Goal: Task Accomplishment & Management: Manage account settings

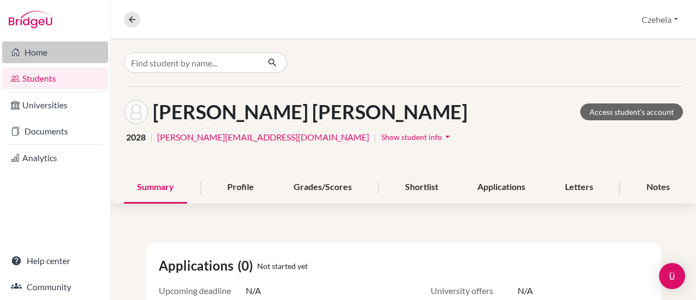
click at [51, 51] on link "Home" at bounding box center [55, 52] width 106 height 22
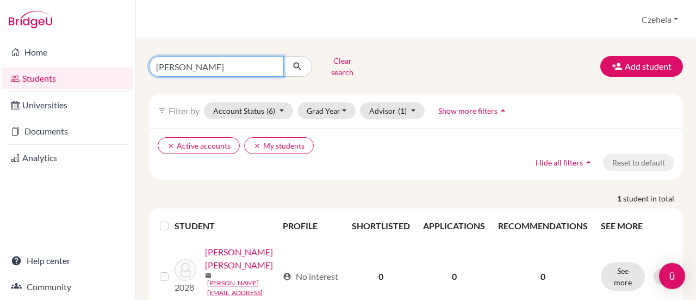
click at [272, 65] on input "nadia" at bounding box center [216, 66] width 135 height 21
type input "sati"
click button "submit" at bounding box center [297, 66] width 29 height 21
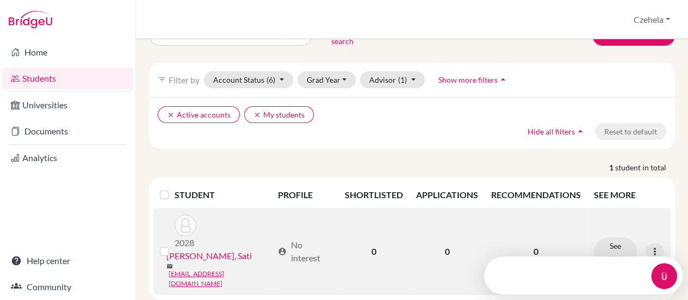
click at [232, 249] on link "Sotomayor Roldan, Sati" at bounding box center [208, 255] width 85 height 13
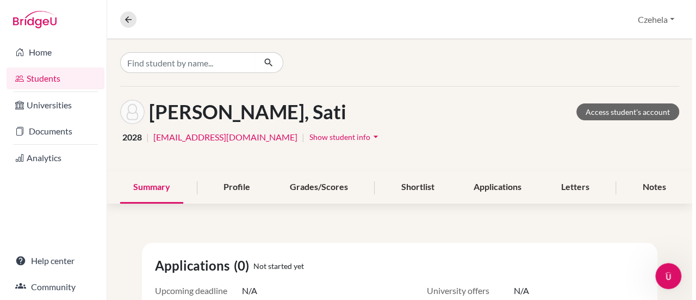
scroll to position [54, 0]
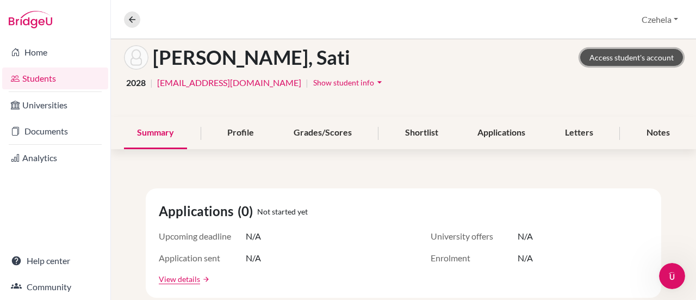
click at [629, 55] on link "Access student's account" at bounding box center [631, 57] width 103 height 17
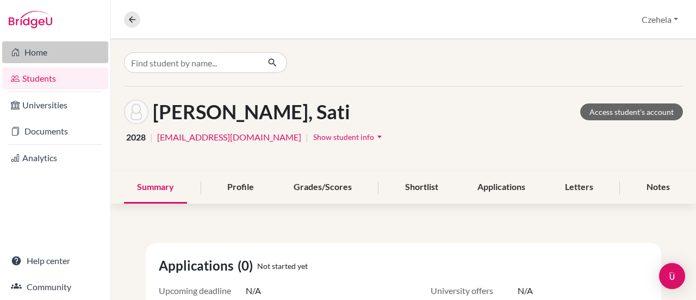
click at [22, 53] on link "Home" at bounding box center [55, 52] width 106 height 22
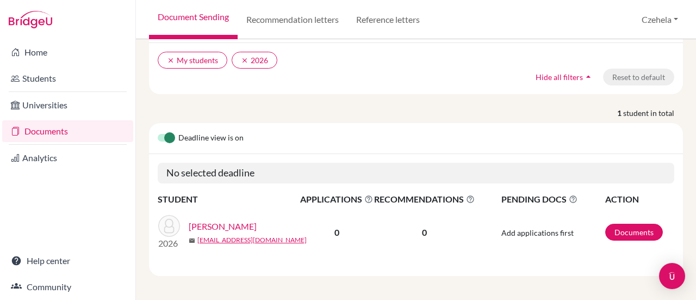
scroll to position [23, 0]
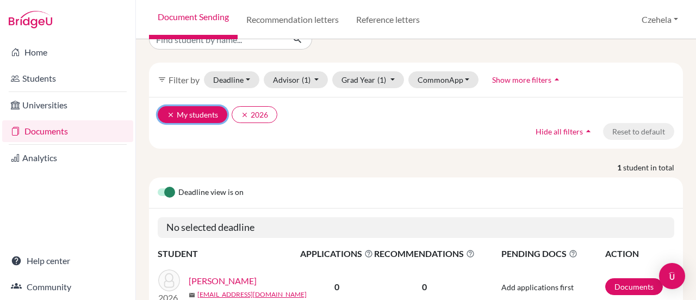
click at [171, 114] on icon "clear" at bounding box center [171, 115] width 8 height 8
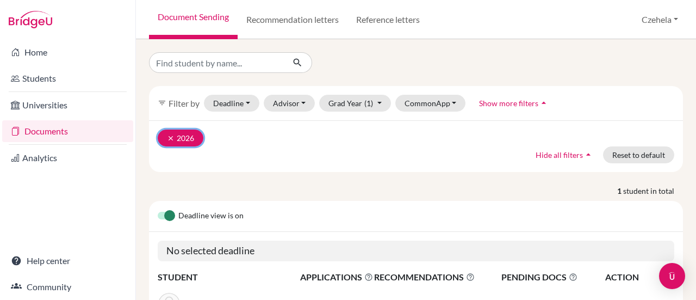
click at [169, 136] on icon "clear" at bounding box center [171, 138] width 8 height 8
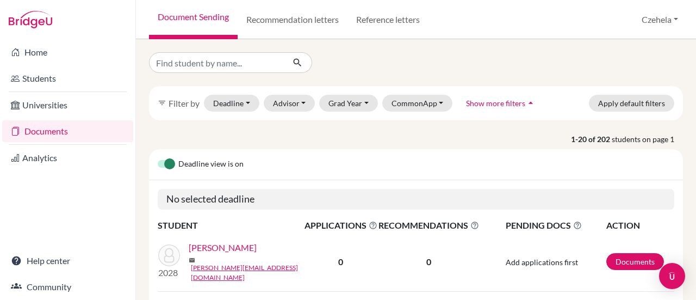
click at [525, 106] on icon "arrow_drop_up" at bounding box center [530, 102] width 11 height 11
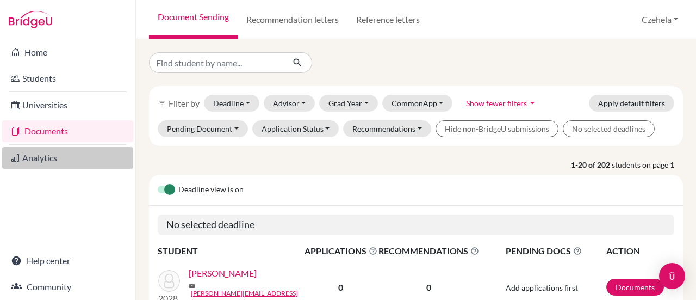
click at [59, 156] on link "Analytics" at bounding box center [67, 158] width 131 height 22
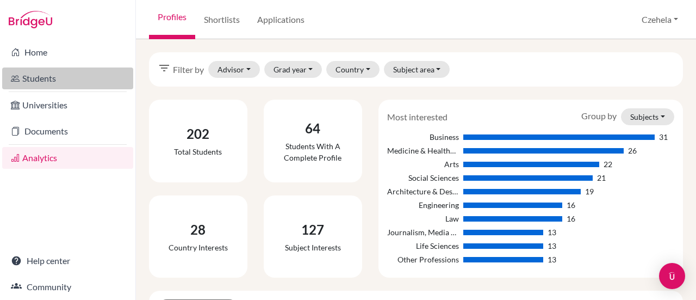
click at [41, 77] on link "Students" at bounding box center [67, 78] width 131 height 22
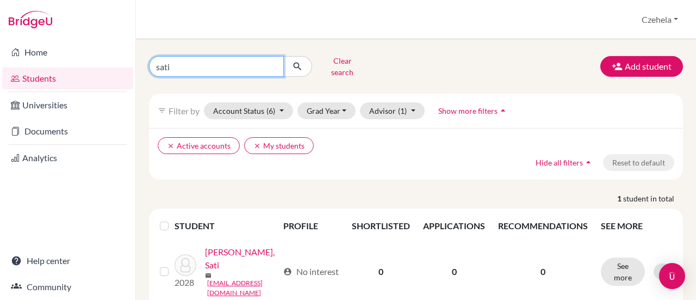
click at [271, 61] on input "sati" at bounding box center [216, 66] width 135 height 21
click at [457, 46] on div "Clear search Add student filter_list Filter by Account Status (6) Active accoun…" at bounding box center [416, 169] width 560 height 261
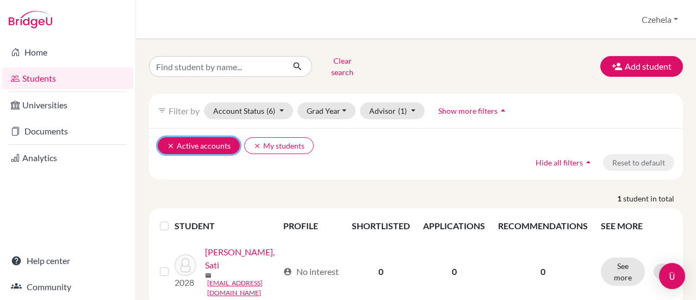
click at [168, 142] on icon "clear" at bounding box center [171, 146] width 8 height 8
click at [168, 137] on div "Clear search Add student filter_list Filter by Account Status (6) Active accoun…" at bounding box center [416, 169] width 560 height 261
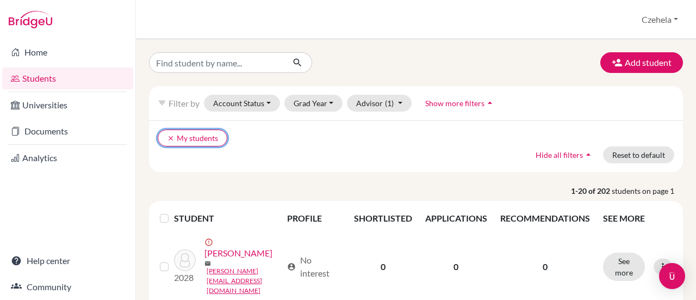
click at [168, 137] on icon "clear" at bounding box center [171, 138] width 8 height 8
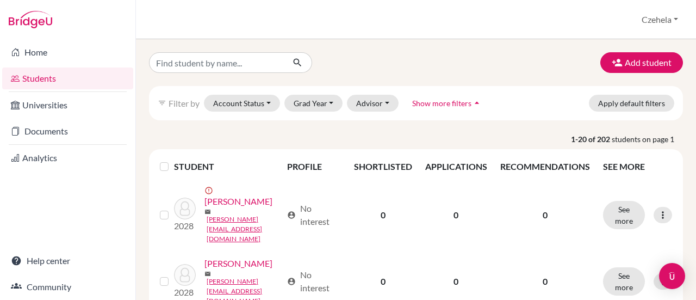
click at [509, 57] on div "Add student" at bounding box center [416, 62] width 551 height 21
click at [465, 104] on span "Show more filters" at bounding box center [441, 102] width 59 height 9
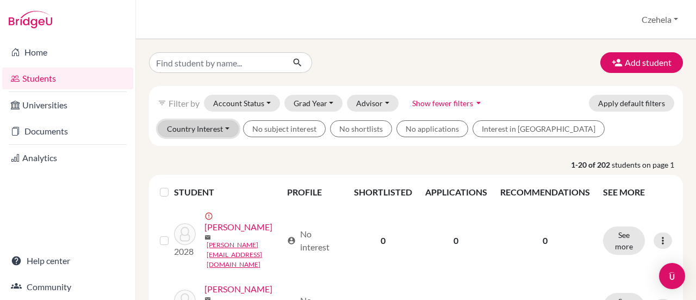
click at [227, 127] on button "Country Interest" at bounding box center [198, 128] width 81 height 17
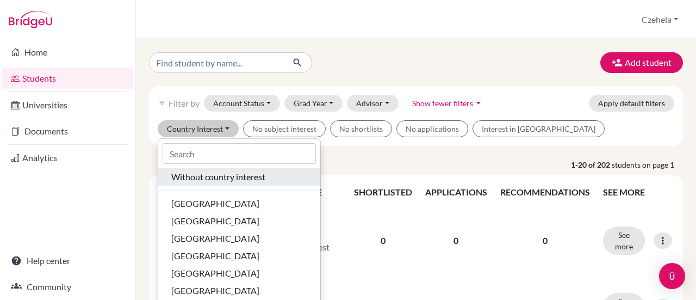
click at [218, 175] on span "Without country interest" at bounding box center [218, 176] width 94 height 13
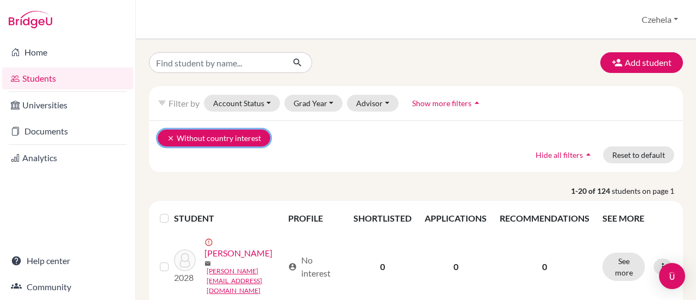
click at [171, 140] on icon "clear" at bounding box center [171, 138] width 8 height 8
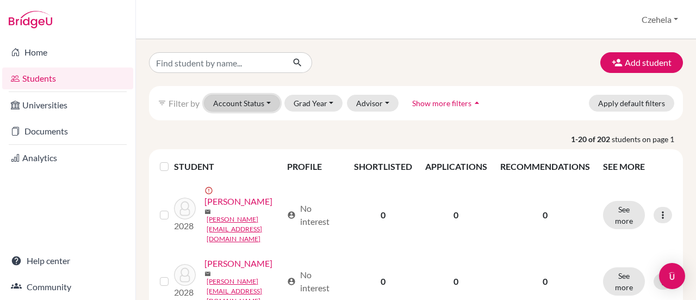
click at [268, 103] on button "Account Status" at bounding box center [242, 103] width 76 height 17
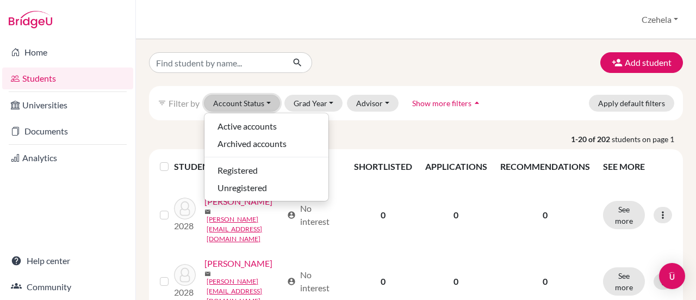
click at [268, 103] on button "Account Status" at bounding box center [242, 103] width 76 height 17
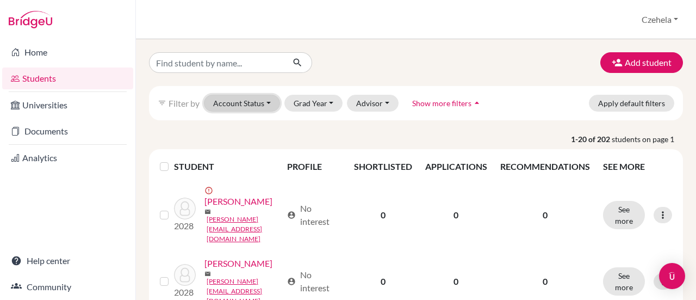
click at [268, 103] on button "Account Status" at bounding box center [242, 103] width 76 height 17
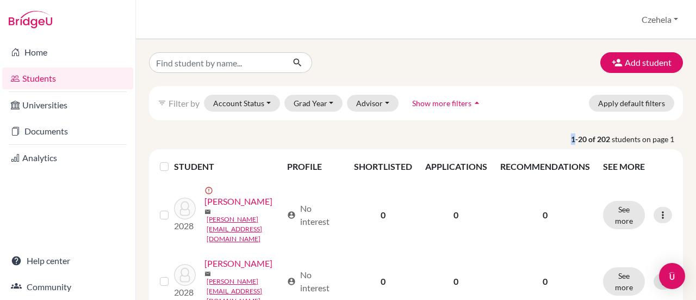
click at [472, 104] on icon "arrow_drop_up" at bounding box center [477, 102] width 11 height 11
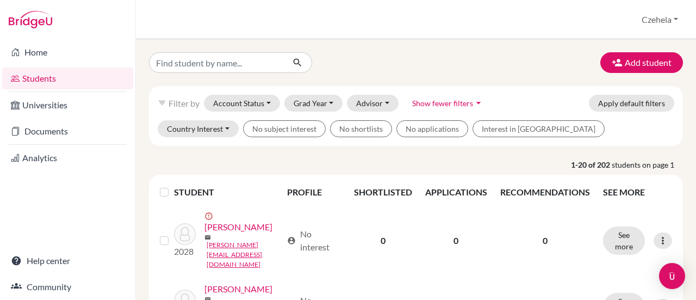
click at [522, 68] on div "Add student" at bounding box center [416, 62] width 551 height 21
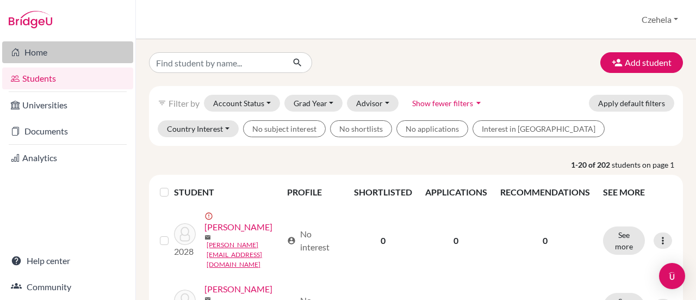
click at [42, 51] on link "Home" at bounding box center [67, 52] width 131 height 22
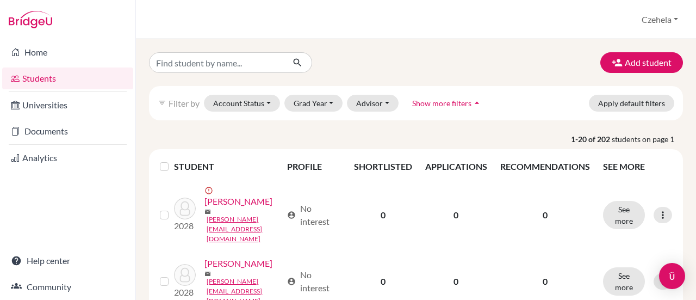
click at [249, 64] on input "Find student by name..." at bounding box center [216, 62] width 135 height 21
type input "ante"
click button "submit" at bounding box center [297, 62] width 29 height 21
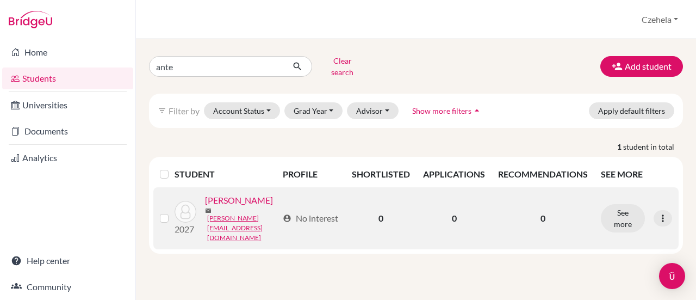
click at [219, 207] on link "[PERSON_NAME]" at bounding box center [239, 200] width 68 height 13
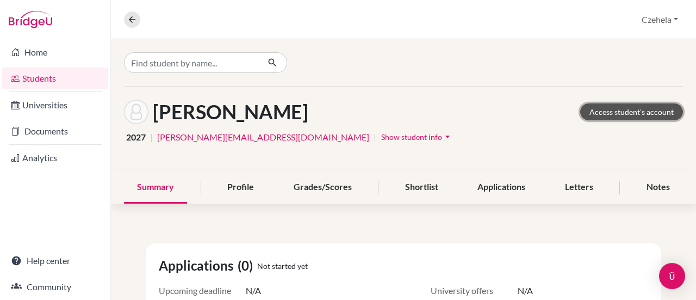
click at [600, 116] on link "Access student's account" at bounding box center [631, 111] width 103 height 17
